Goal: Go to known website: Access a specific website the user already knows

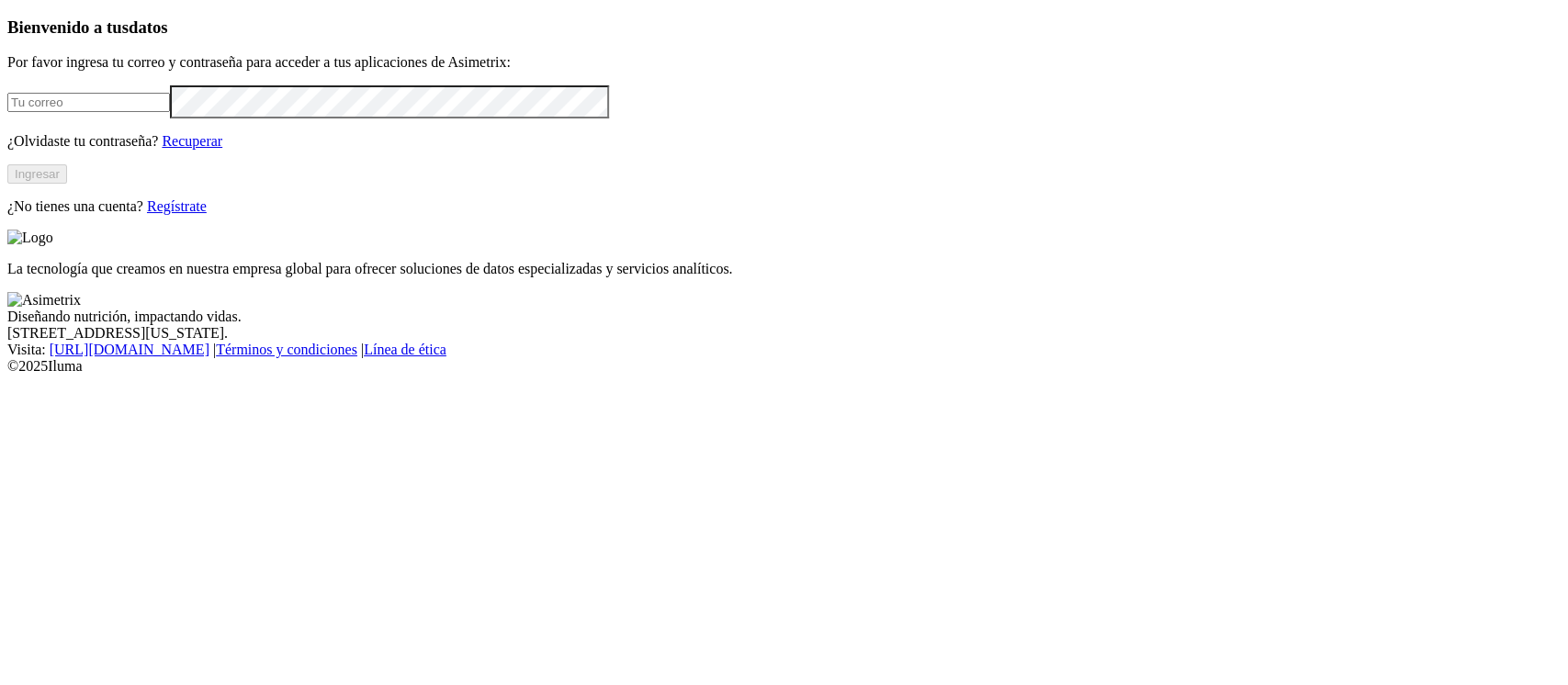
type input "[PERSON_NAME][EMAIL_ADDRESS][PERSON_NAME][DOMAIN_NAME]"
click at [67, 184] on button "Ingresar" at bounding box center [38, 174] width 60 height 20
